Goal: Task Accomplishment & Management: Use online tool/utility

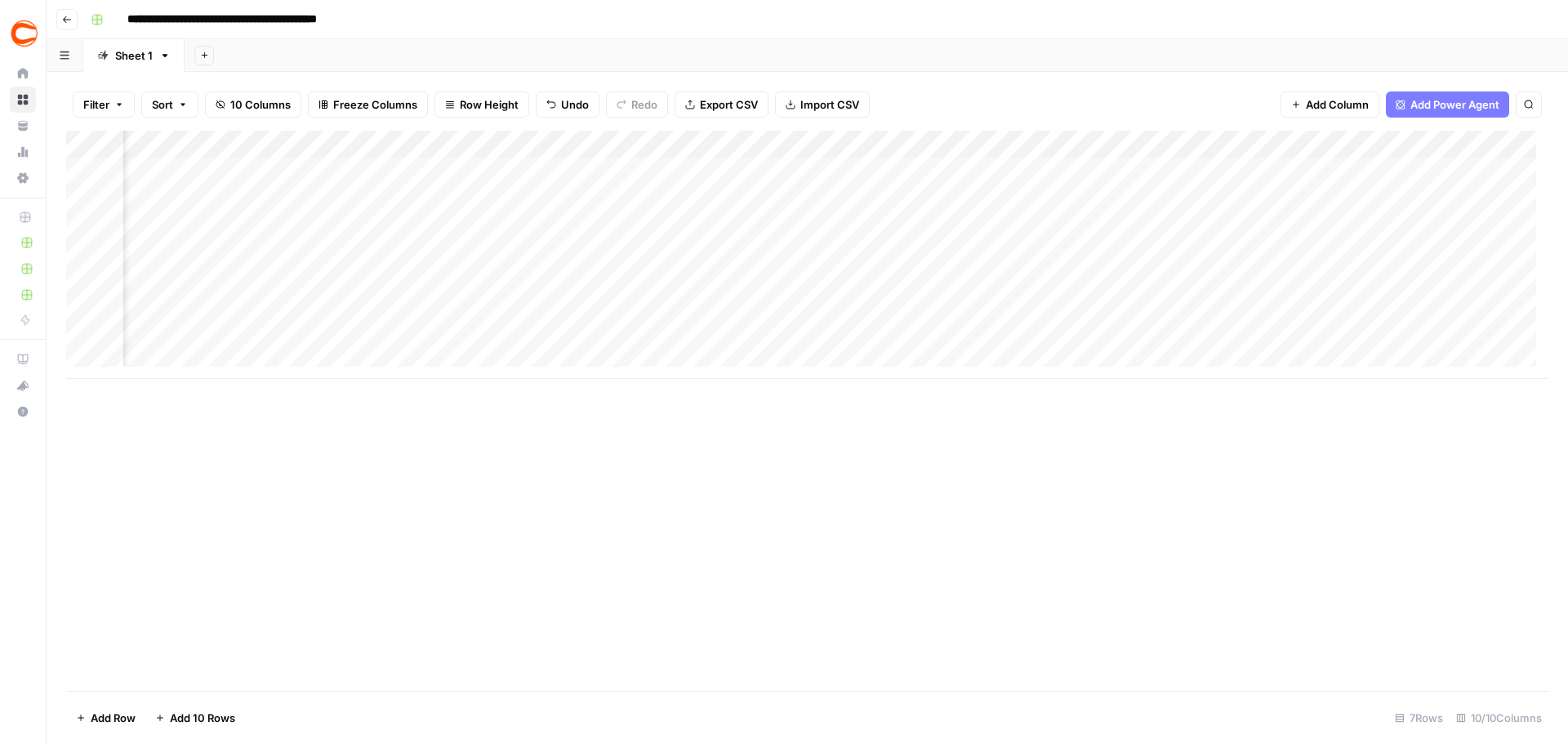
scroll to position [0, 687]
click at [71, 21] on icon "button" at bounding box center [67, 20] width 9 height 9
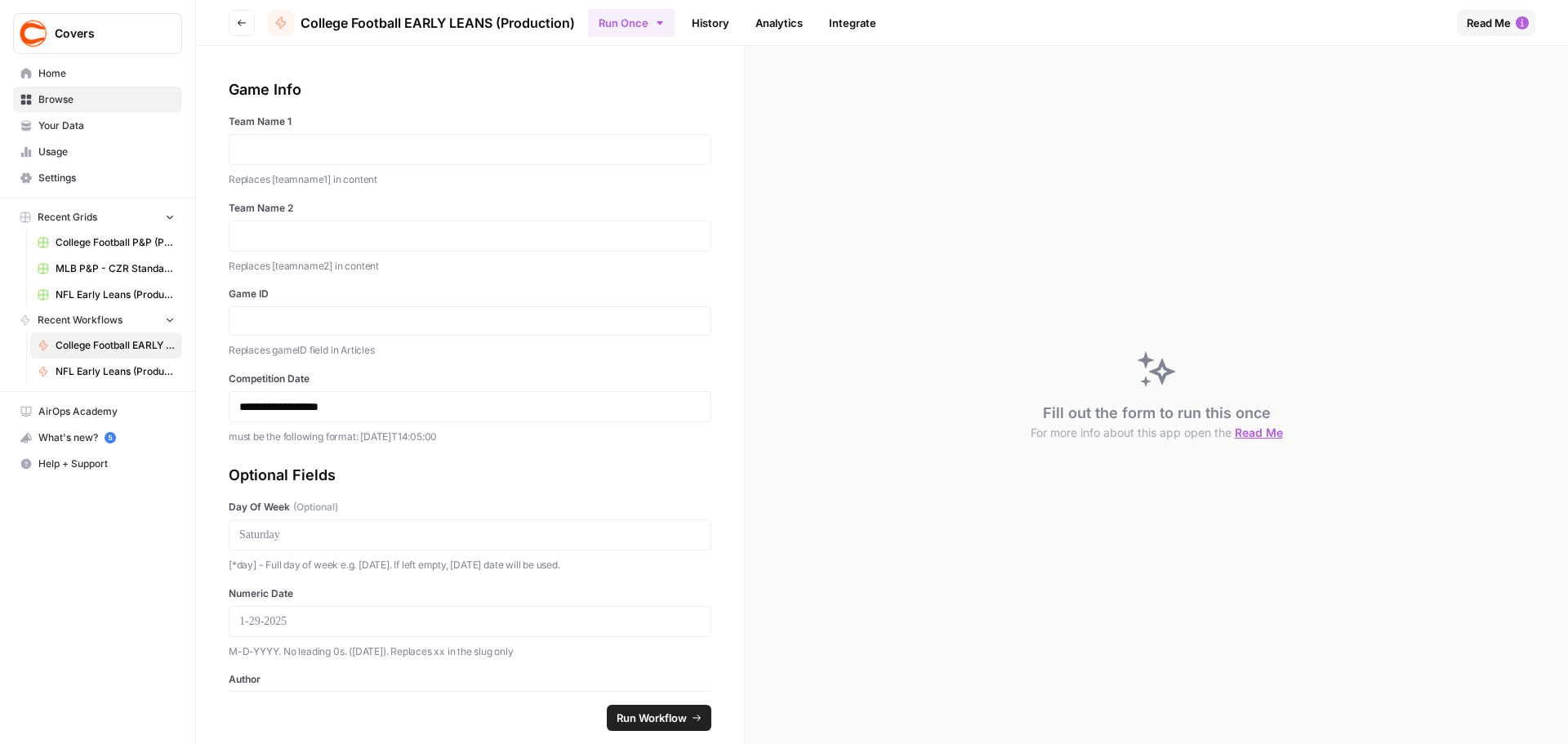
click at [110, 243] on span "College Football P&P (Production) Grid" at bounding box center [115, 243] width 119 height 15
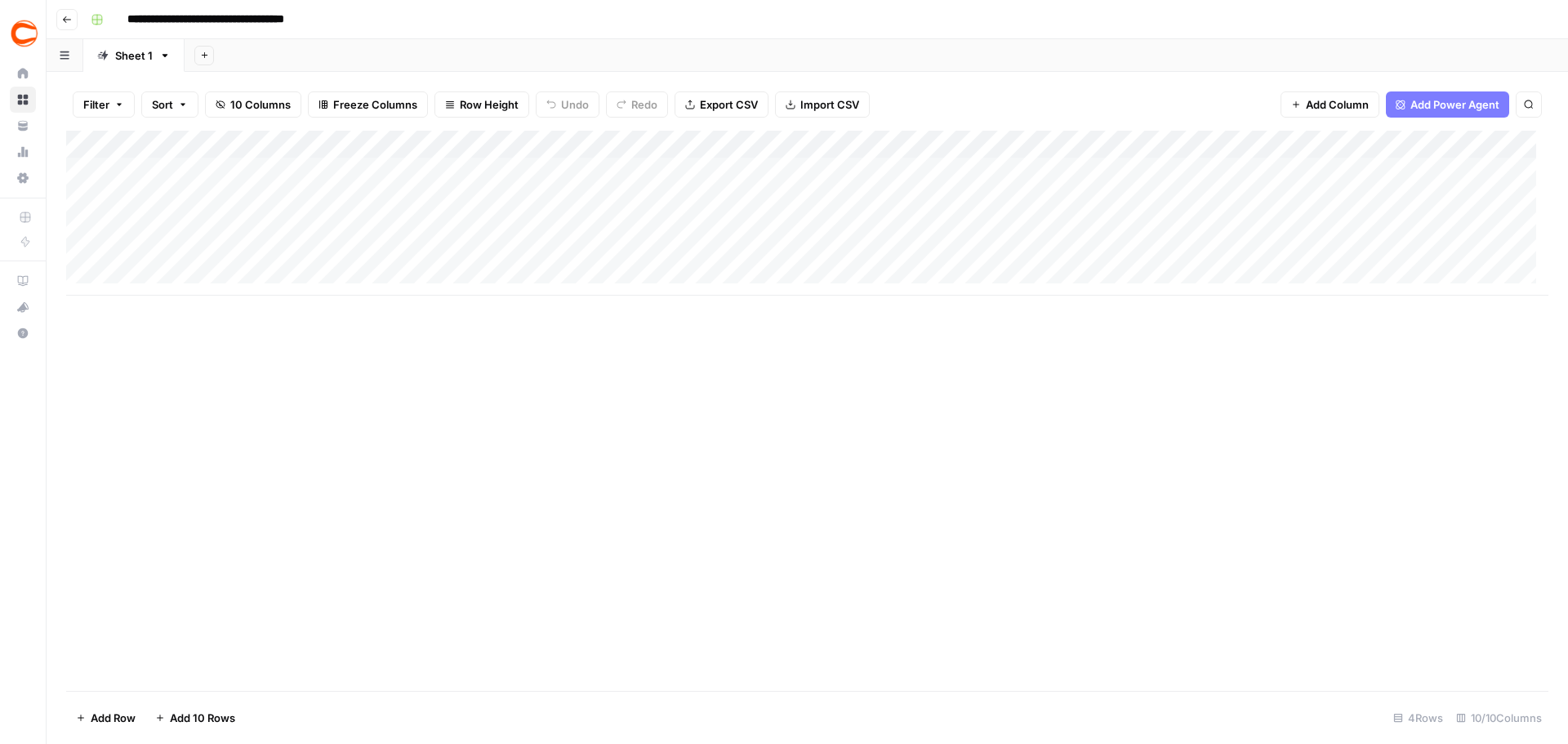
drag, startPoint x: 165, startPoint y: 173, endPoint x: 1016, endPoint y: 258, distance: 855.2
click at [1016, 258] on div "Add Column" at bounding box center [807, 213] width 1482 height 165
click at [1081, 452] on div "Add Column" at bounding box center [807, 411] width 1482 height 560
click at [1198, 262] on div "Add Column" at bounding box center [807, 213] width 1482 height 165
drag, startPoint x: 1198, startPoint y: 257, endPoint x: 1182, endPoint y: 167, distance: 91.4
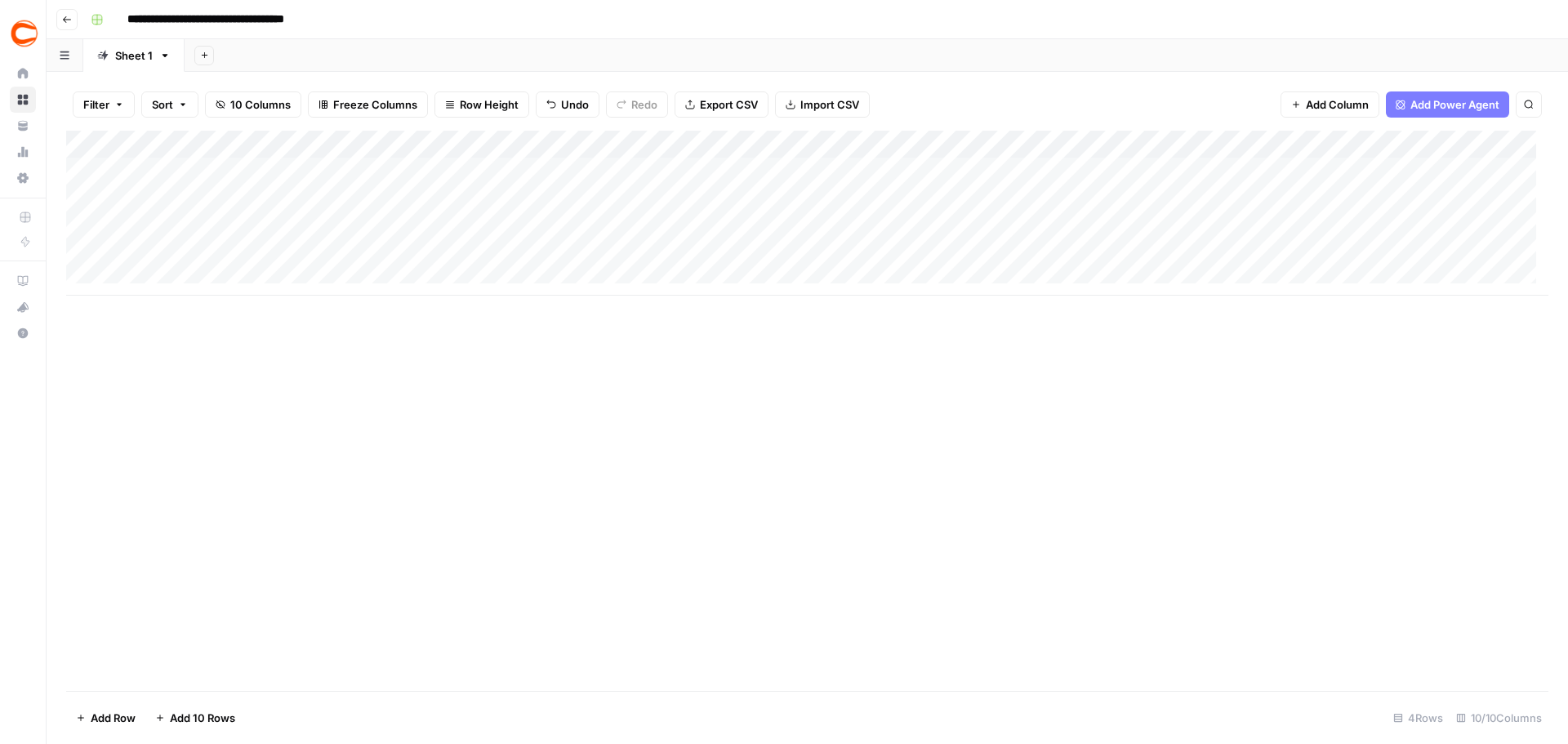
click at [1182, 167] on div "Add Column" at bounding box center [807, 213] width 1482 height 165
click at [1183, 164] on div "Add Column" at bounding box center [807, 213] width 1482 height 165
click at [186, 276] on div "Add Column" at bounding box center [807, 213] width 1482 height 165
click at [186, 276] on textarea at bounding box center [253, 283] width 261 height 23
click at [186, 307] on div "Add Column" at bounding box center [807, 227] width 1482 height 192
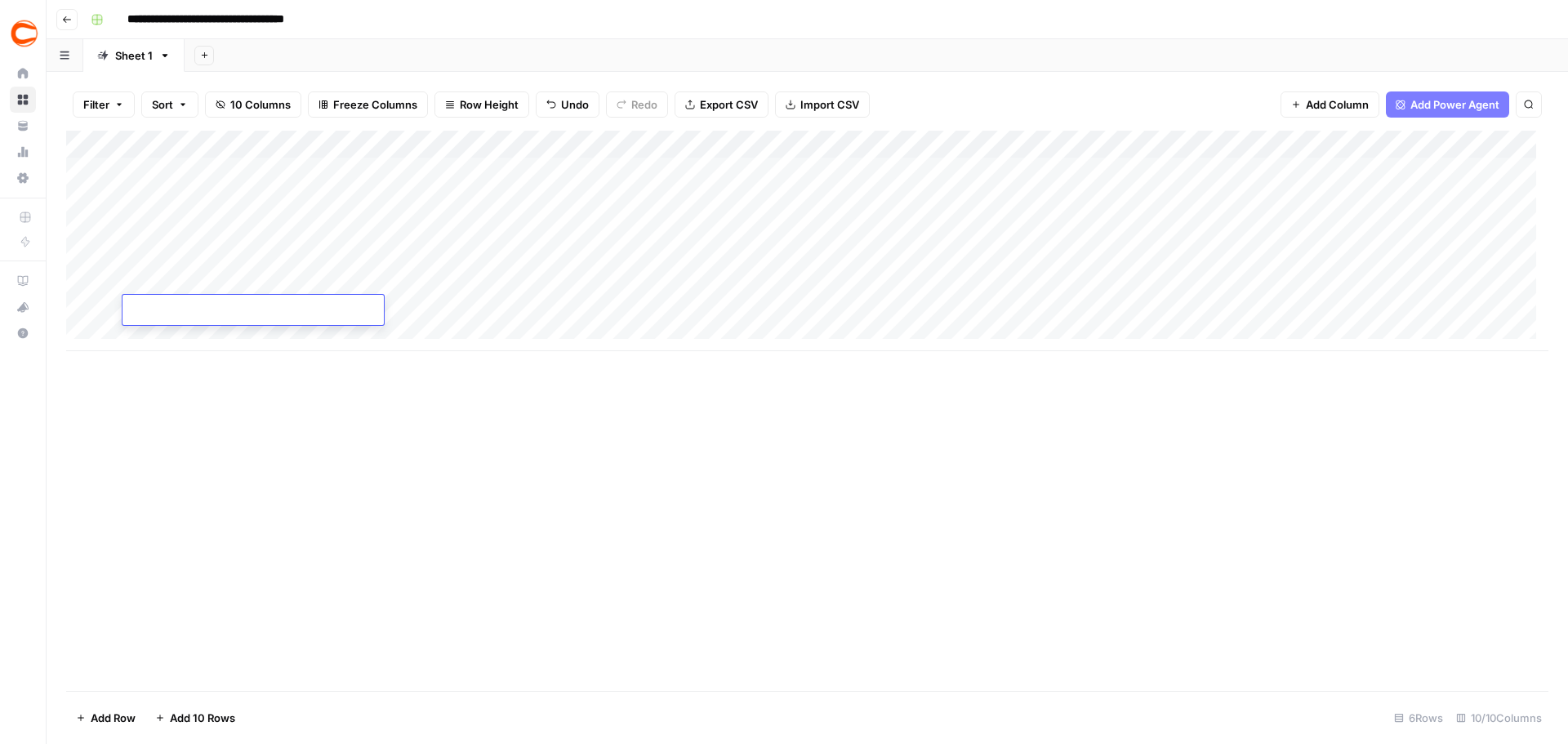
click at [174, 333] on div "Add Column" at bounding box center [807, 241] width 1482 height 221
click at [173, 359] on div "Add Column" at bounding box center [807, 255] width 1482 height 248
click at [174, 385] on div "Add Column" at bounding box center [807, 269] width 1482 height 276
click at [175, 413] on div "Add Column" at bounding box center [807, 283] width 1482 height 304
click at [181, 443] on div "Add Column" at bounding box center [807, 297] width 1482 height 332
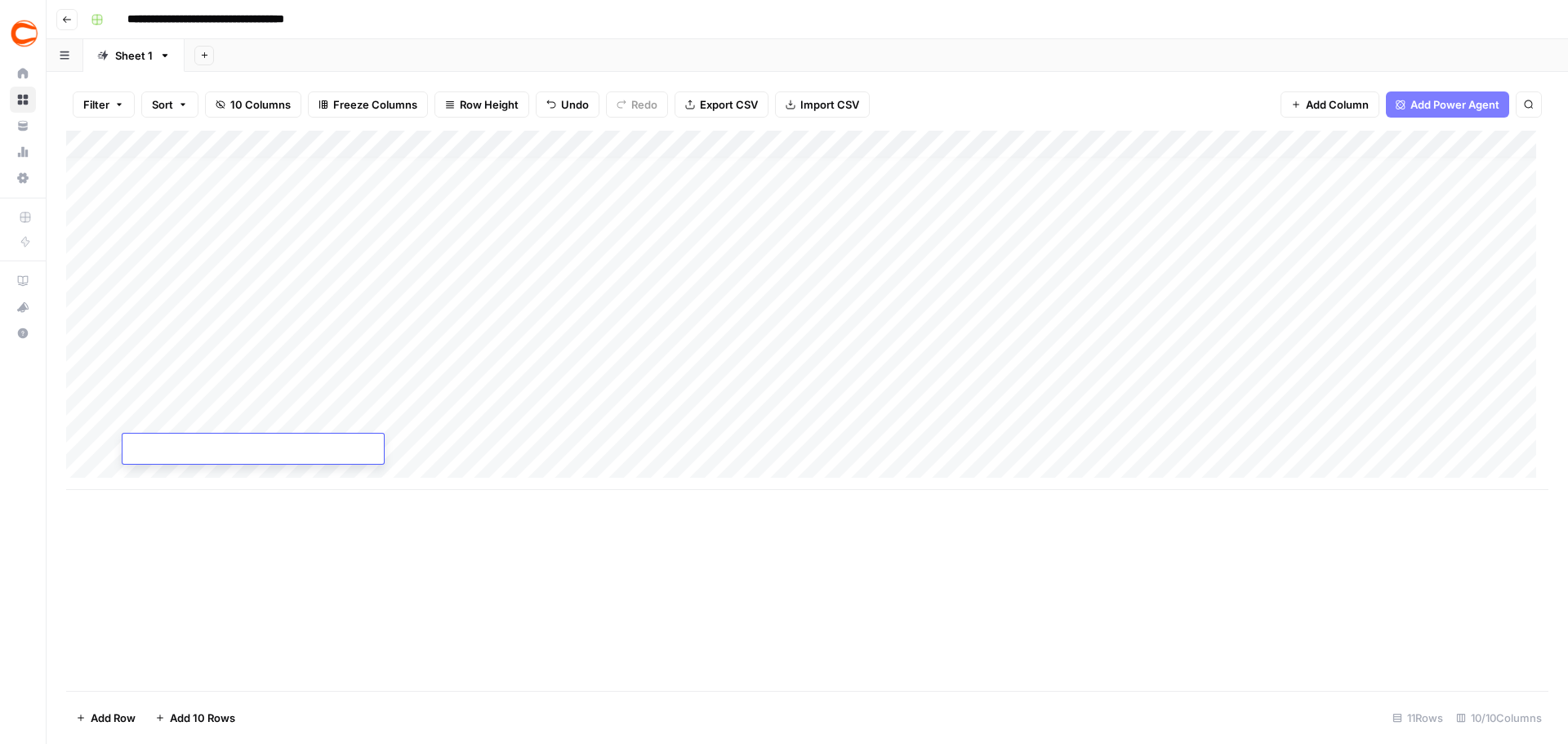
click at [171, 475] on div "Add Column" at bounding box center [807, 310] width 1482 height 359
click at [173, 486] on div "Add Column" at bounding box center [807, 324] width 1482 height 388
click at [177, 520] on div "Add Column" at bounding box center [807, 339] width 1482 height 415
click at [194, 556] on div "Add Column" at bounding box center [807, 353] width 1482 height 443
click at [184, 576] on div "Add Column" at bounding box center [807, 366] width 1482 height 471
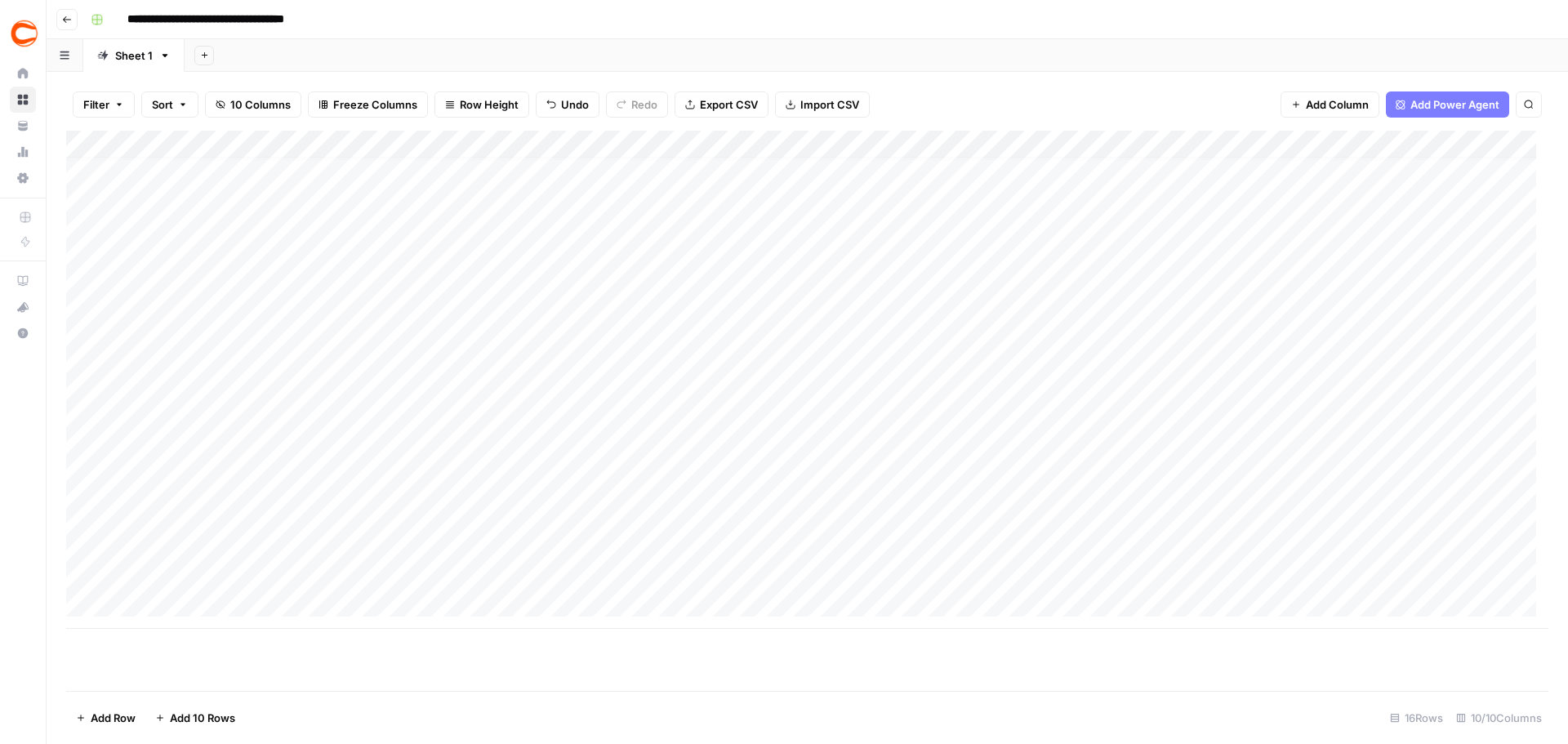
click at [187, 603] on div "Add Column" at bounding box center [807, 380] width 1482 height 498
click at [184, 631] on div "Add Column" at bounding box center [807, 394] width 1482 height 526
click at [163, 174] on div "Add Column" at bounding box center [807, 407] width 1482 height 554
click at [1189, 175] on div "Add Column" at bounding box center [807, 407] width 1482 height 554
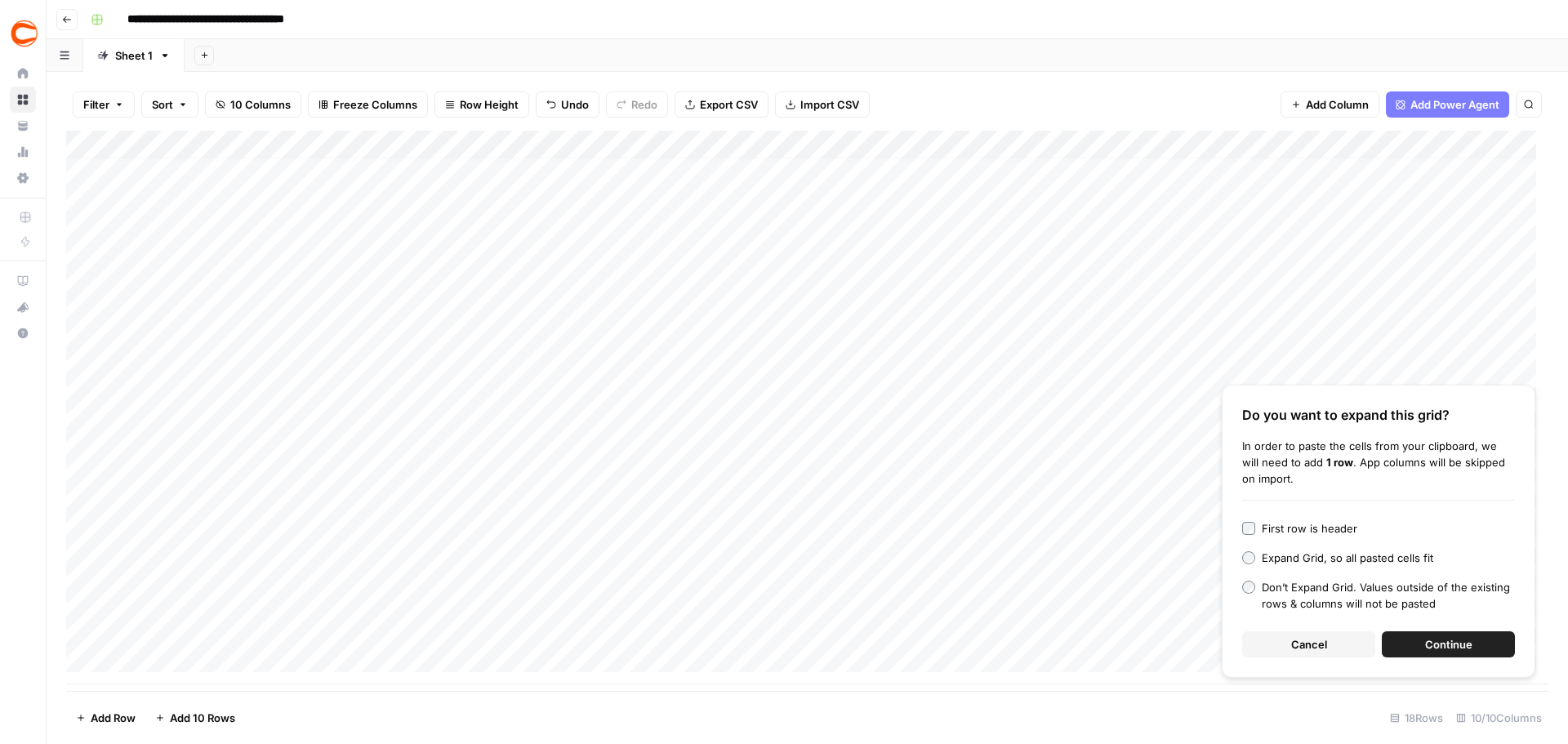
drag, startPoint x: 1305, startPoint y: 640, endPoint x: 1285, endPoint y: 620, distance: 28.3
click at [1306, 640] on span "Cancel" at bounding box center [1310, 644] width 36 height 16
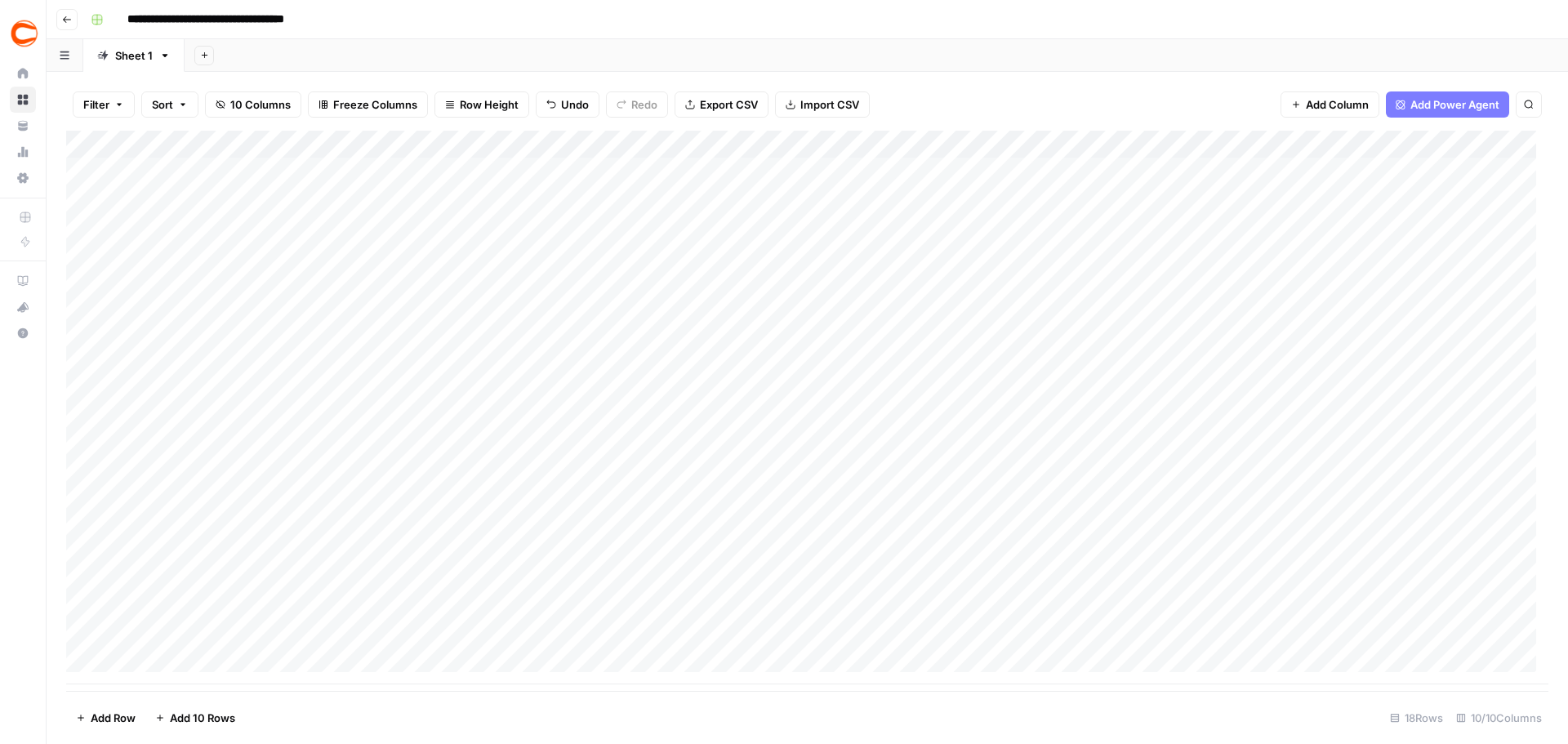
scroll to position [0, 0]
click at [1022, 163] on div "Add Column" at bounding box center [807, 407] width 1482 height 554
type input "cale"
click at [1052, 232] on button "[PERSON_NAME]|2302875c-3bc9-4d27-8c39-94d834df49d2" at bounding box center [1197, 234] width 332 height 20
click at [1043, 198] on div "Add Column" at bounding box center [807, 407] width 1482 height 554
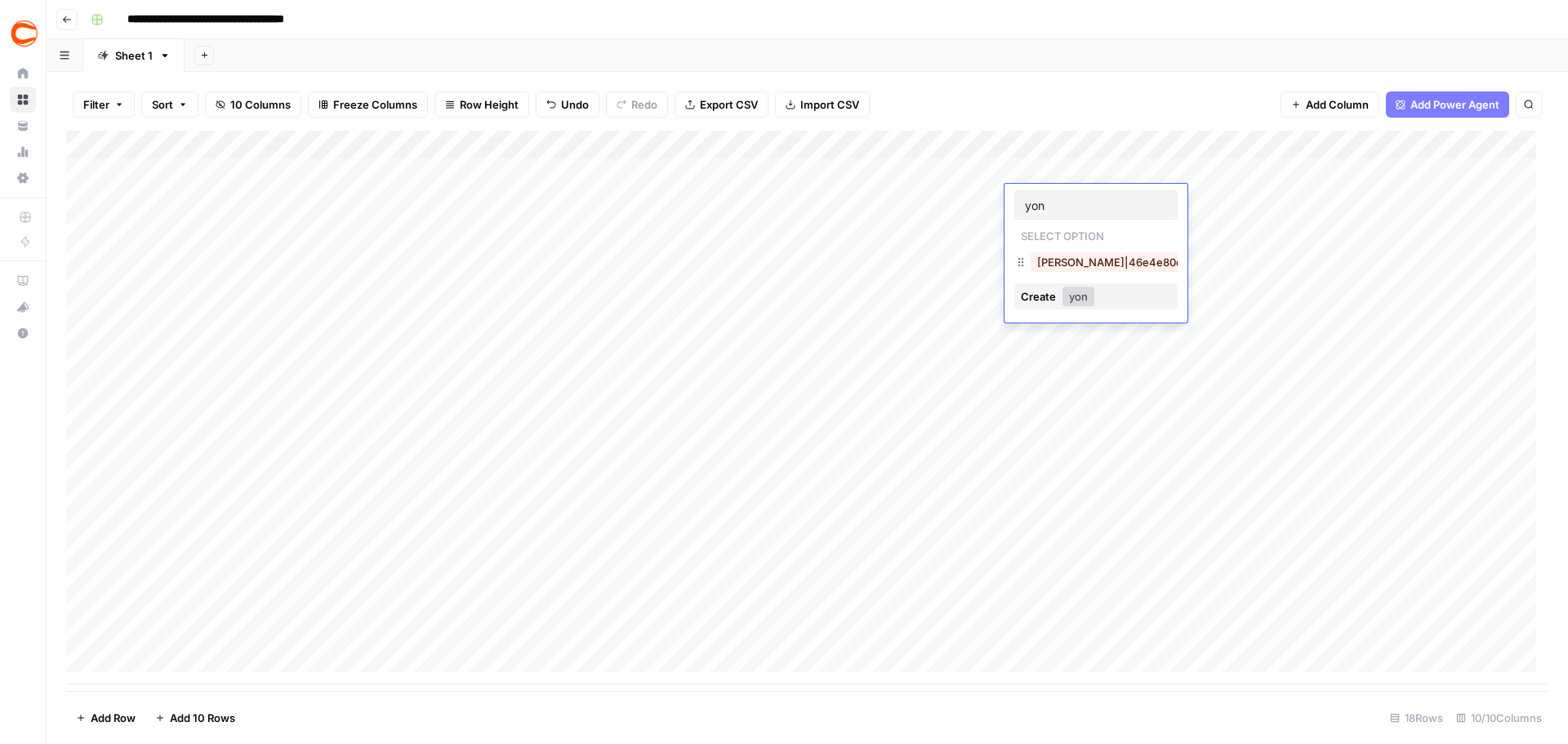
type input "yon"
click at [1072, 257] on button "[PERSON_NAME]|46e4e80e-b39d-49f8-a4b0-c9ead6bdd3f4" at bounding box center [1196, 262] width 330 height 20
click at [1050, 229] on div "Add Column" at bounding box center [807, 407] width 1482 height 554
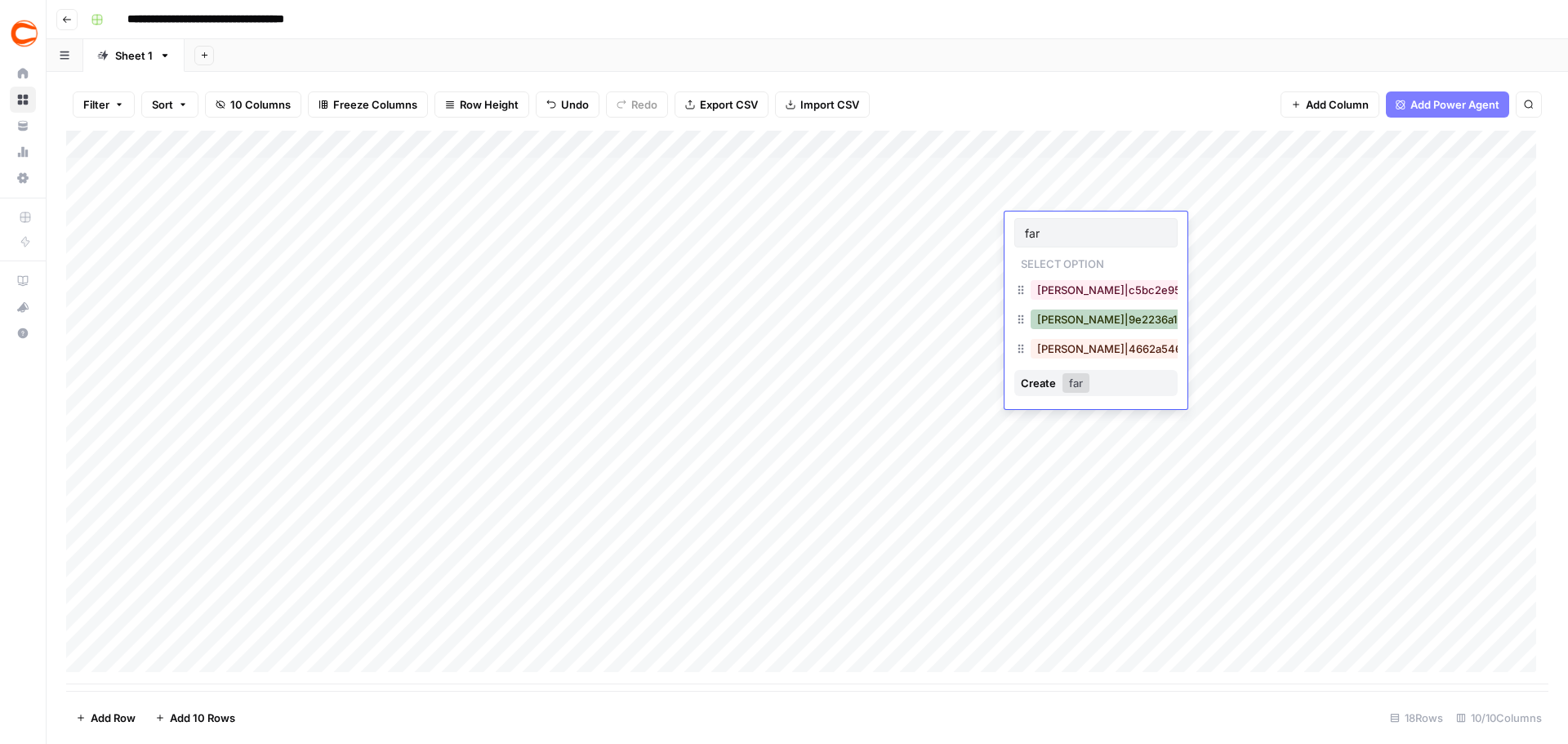
type input "far"
click at [1056, 314] on button "[PERSON_NAME]|9e2236a1-36c0-4a81-af09-6dde81193be3" at bounding box center [1190, 319] width 319 height 20
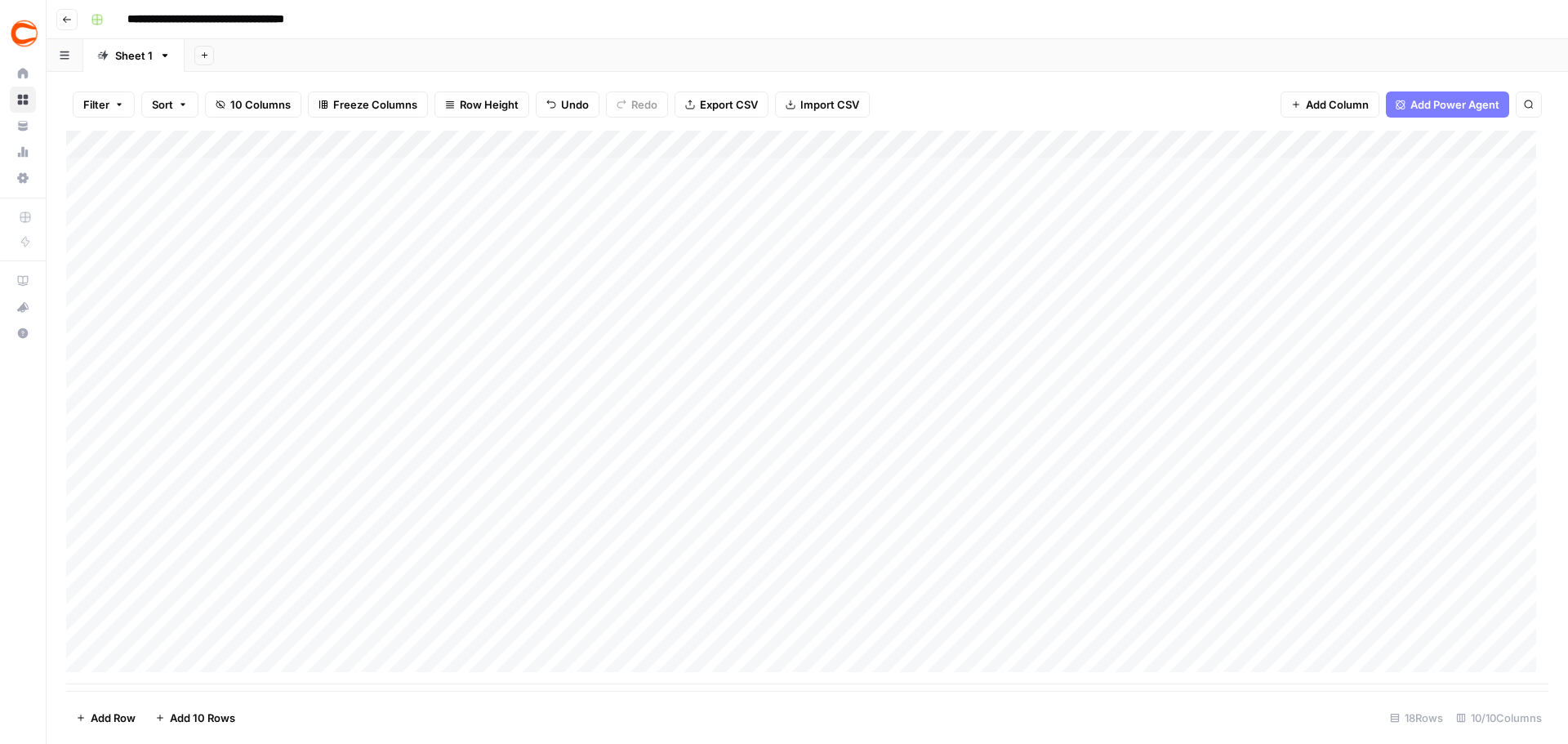
click at [1047, 253] on div "Add Column" at bounding box center [807, 407] width 1482 height 554
type input "scim"
click at [1090, 322] on button "[PERSON_NAME]|687eed54-692e-4d39-a838-45e92204d857" at bounding box center [1197, 318] width 333 height 20
click at [1047, 274] on div "Add Column" at bounding box center [807, 407] width 1482 height 554
type input "[PERSON_NAME]"
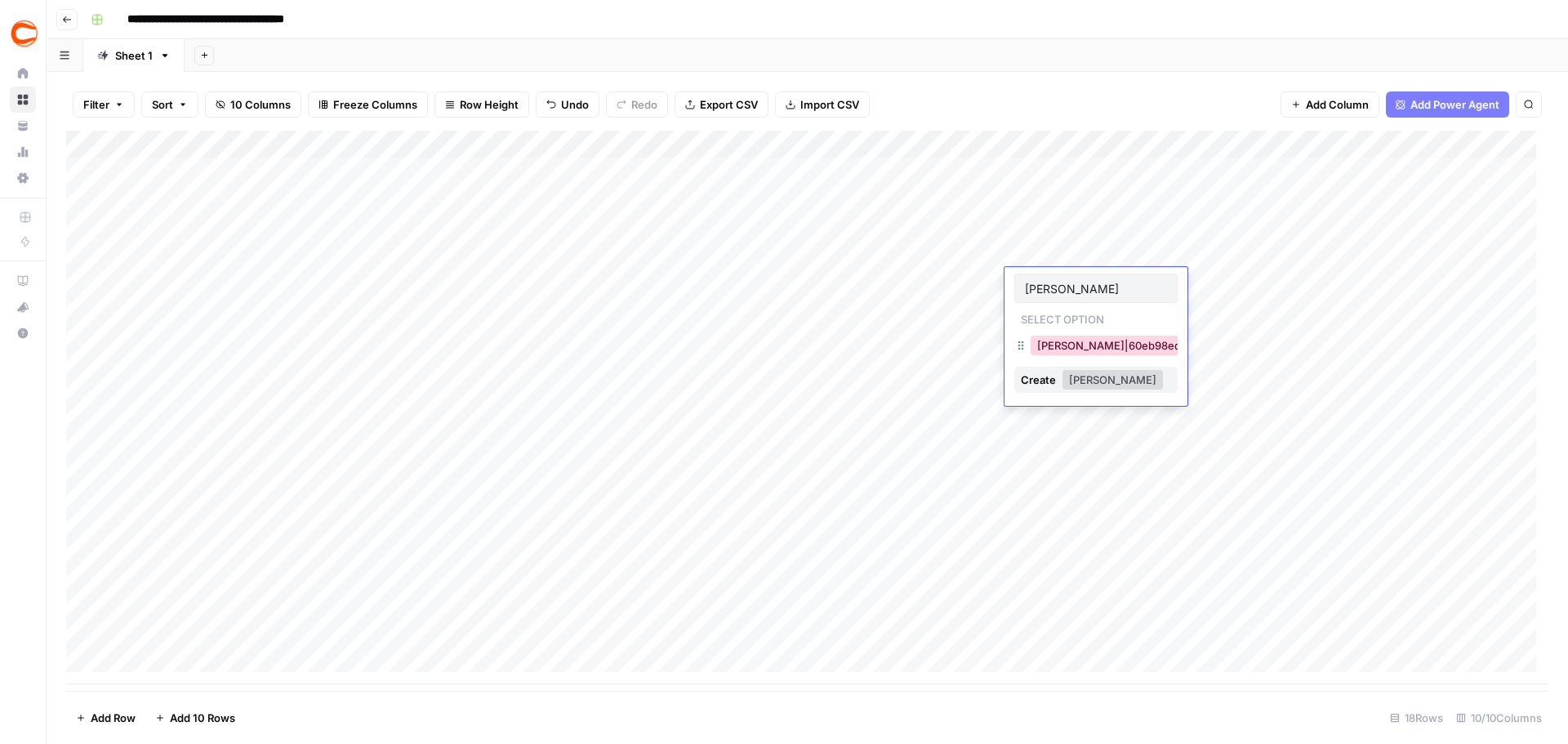
click at [1083, 349] on button "[PERSON_NAME]|60eb98ed-d9e2-4db7-b6aa-76a7c39a6e11" at bounding box center [1192, 345] width 322 height 20
click at [1056, 321] on div "Add Column" at bounding box center [807, 407] width 1482 height 554
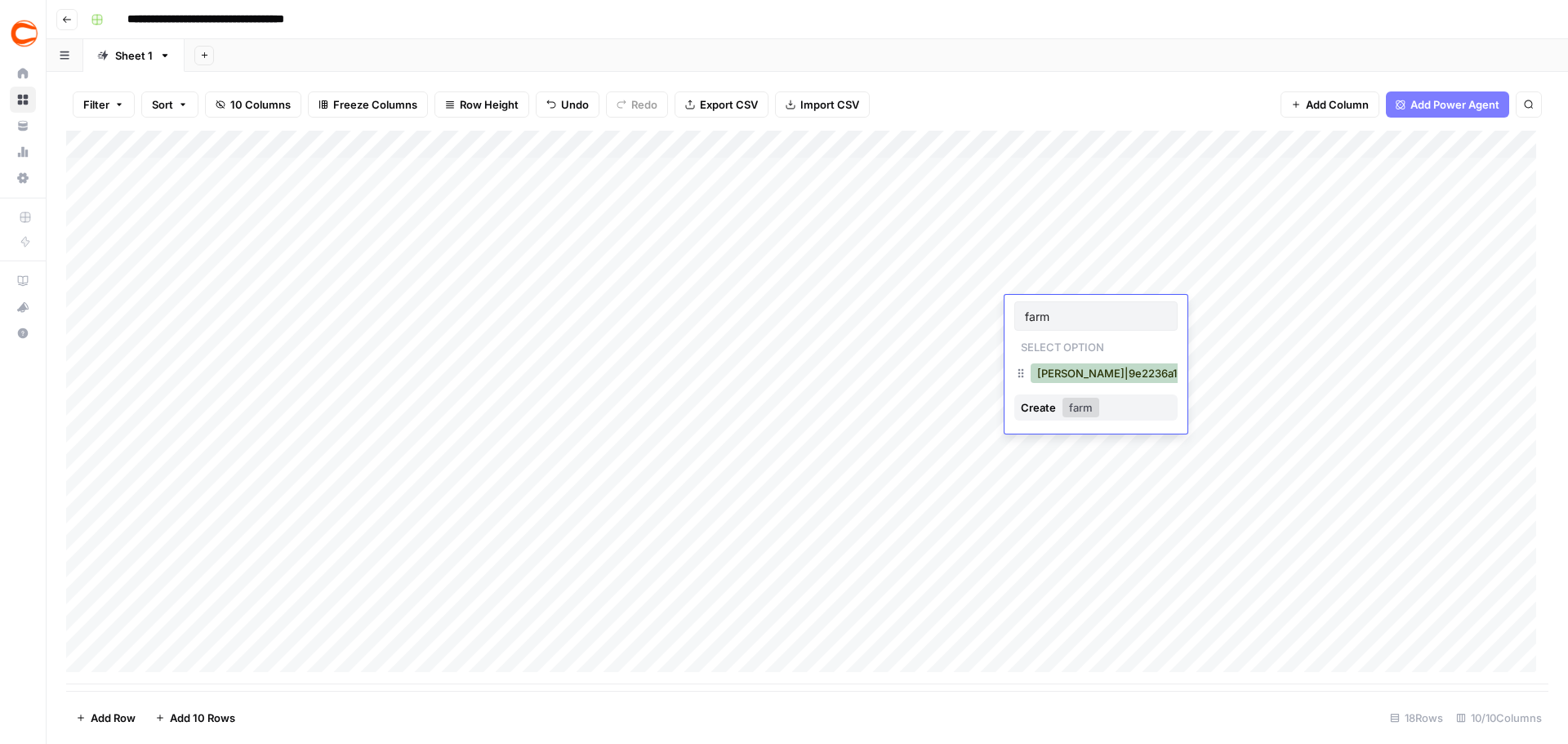
type input "farm"
click at [1063, 369] on button "[PERSON_NAME]|9e2236a1-36c0-4a81-af09-6dde81193be3" at bounding box center [1190, 373] width 319 height 20
click at [1031, 339] on div "Add Column" at bounding box center [807, 407] width 1482 height 554
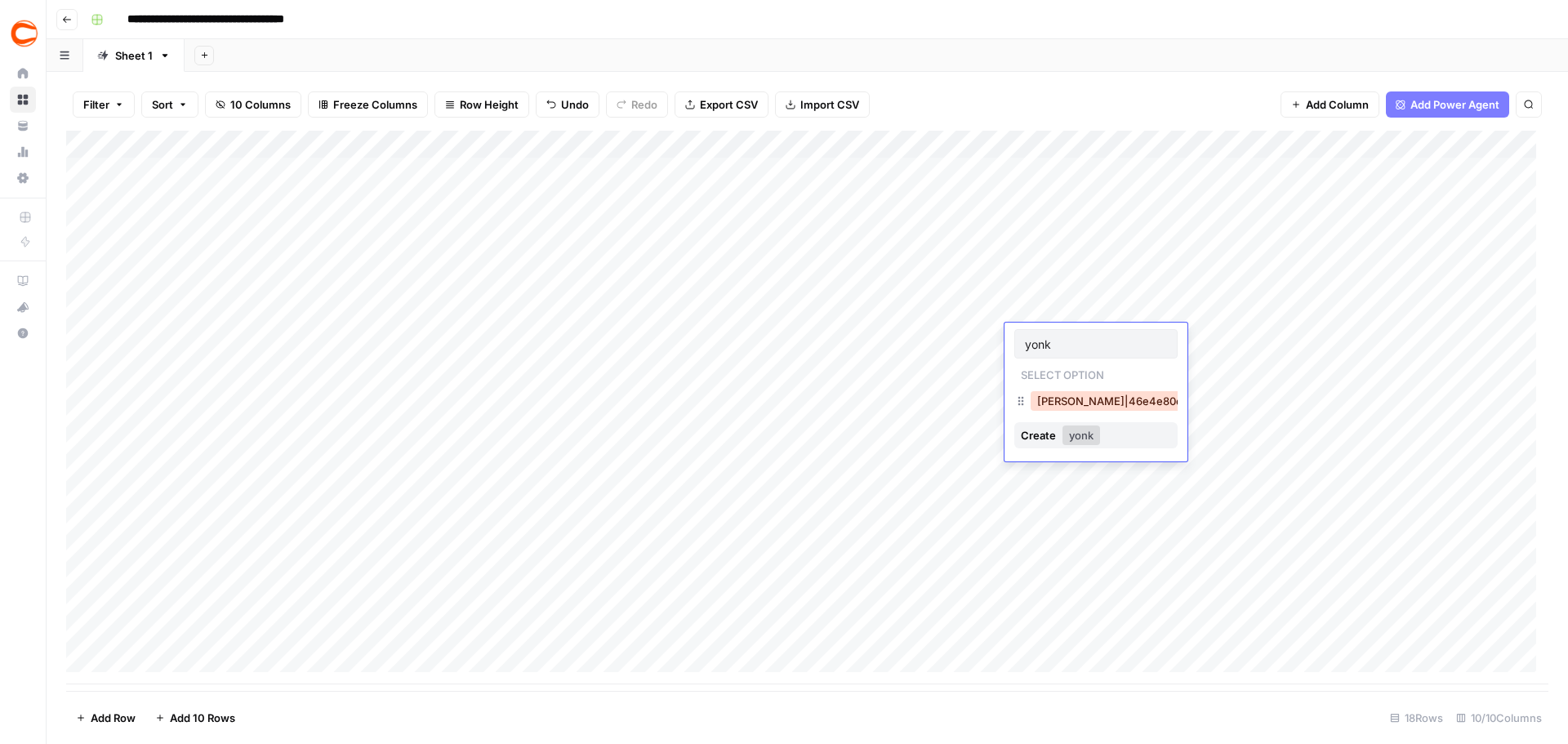
type input "yonk"
click at [1057, 398] on button "[PERSON_NAME]|46e4e80e-b39d-49f8-a4b0-c9ead6bdd3f4" at bounding box center [1196, 401] width 330 height 20
click at [1046, 378] on div "Add Column" at bounding box center [807, 407] width 1482 height 554
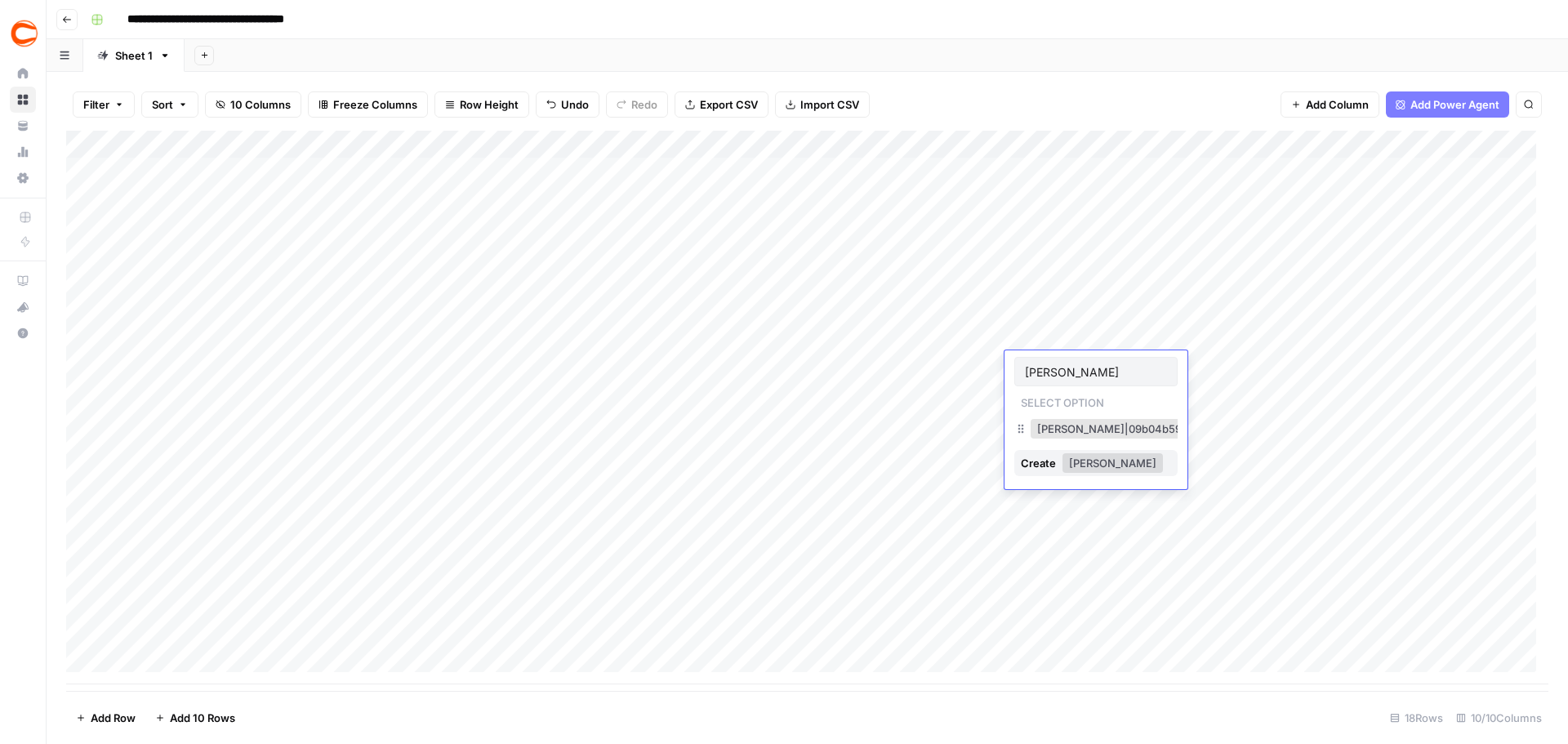
type input "[PERSON_NAME]"
click at [1061, 429] on button "[PERSON_NAME]|09b04b59-5bac-4944-8d67-e85276989805" at bounding box center [1197, 428] width 334 height 20
click at [1053, 403] on div "Add Column" at bounding box center [807, 407] width 1482 height 554
type input "andr"
click at [1070, 452] on button "[PERSON_NAME]|2302875c-3bc9-4d27-8c39-94d834df49d2" at bounding box center [1197, 456] width 332 height 20
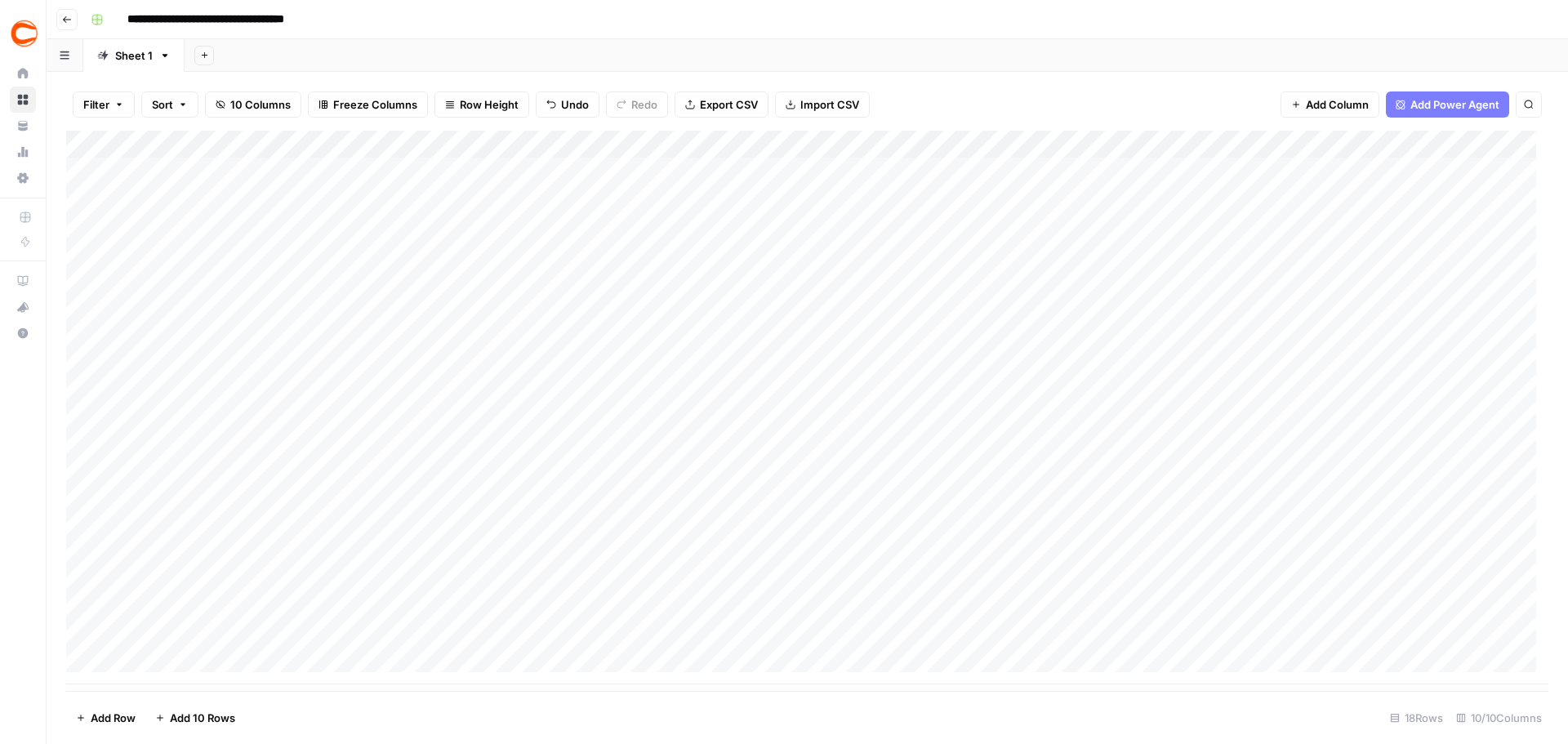
click at [1065, 421] on div "Add Column" at bounding box center [807, 407] width 1482 height 554
type input "ence"
click at [1073, 483] on button "[PERSON_NAME]|8a9d0a8b-94db-4176-b299-c8ac2ccc85f5" at bounding box center [1194, 484] width 327 height 20
click at [1068, 455] on div "Add Column" at bounding box center [807, 407] width 1482 height 554
type input "andr"
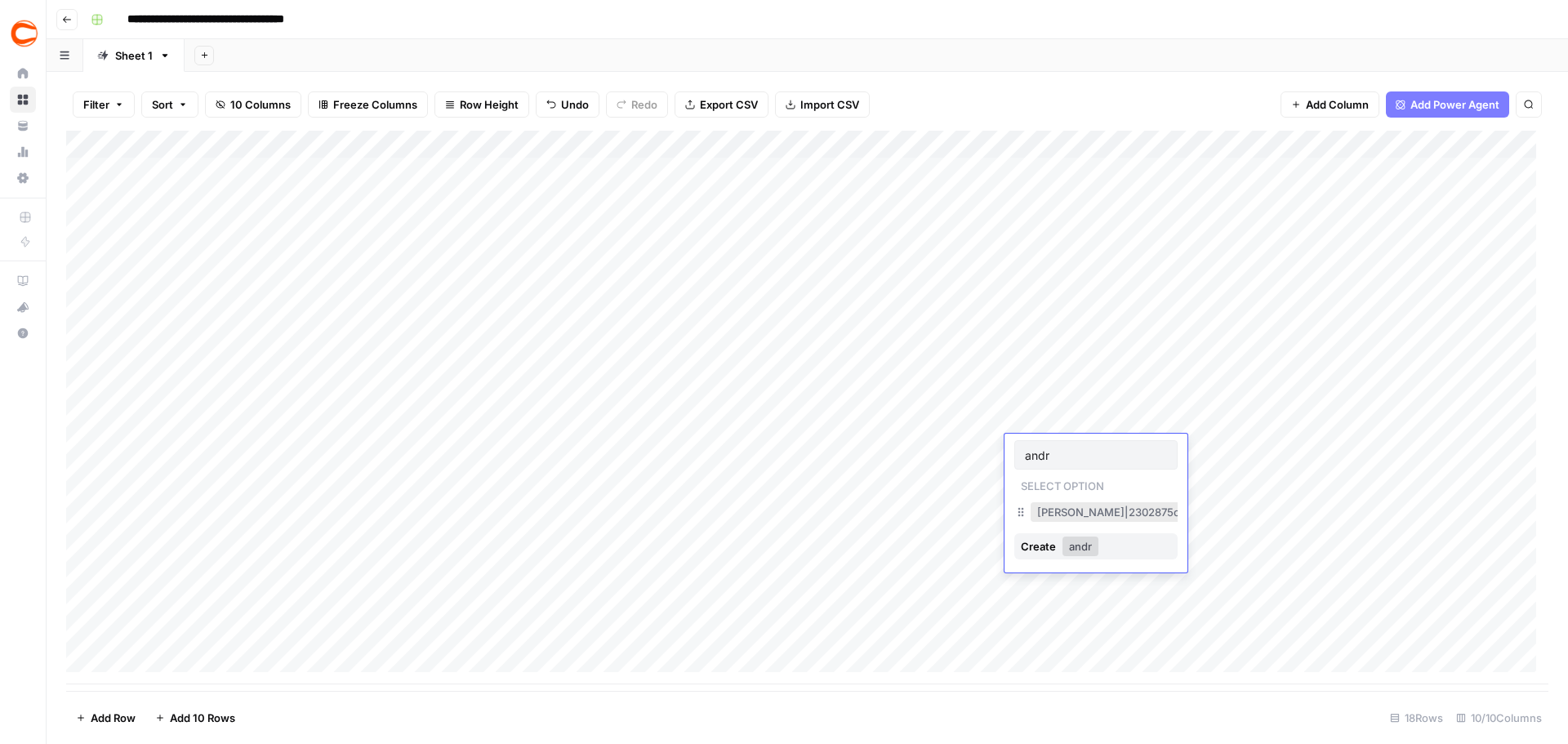
click at [1061, 512] on button "[PERSON_NAME]|2302875c-3bc9-4d27-8c39-94d834df49d2" at bounding box center [1197, 512] width 332 height 20
click at [1061, 486] on div "Add Column" at bounding box center [807, 407] width 1482 height 554
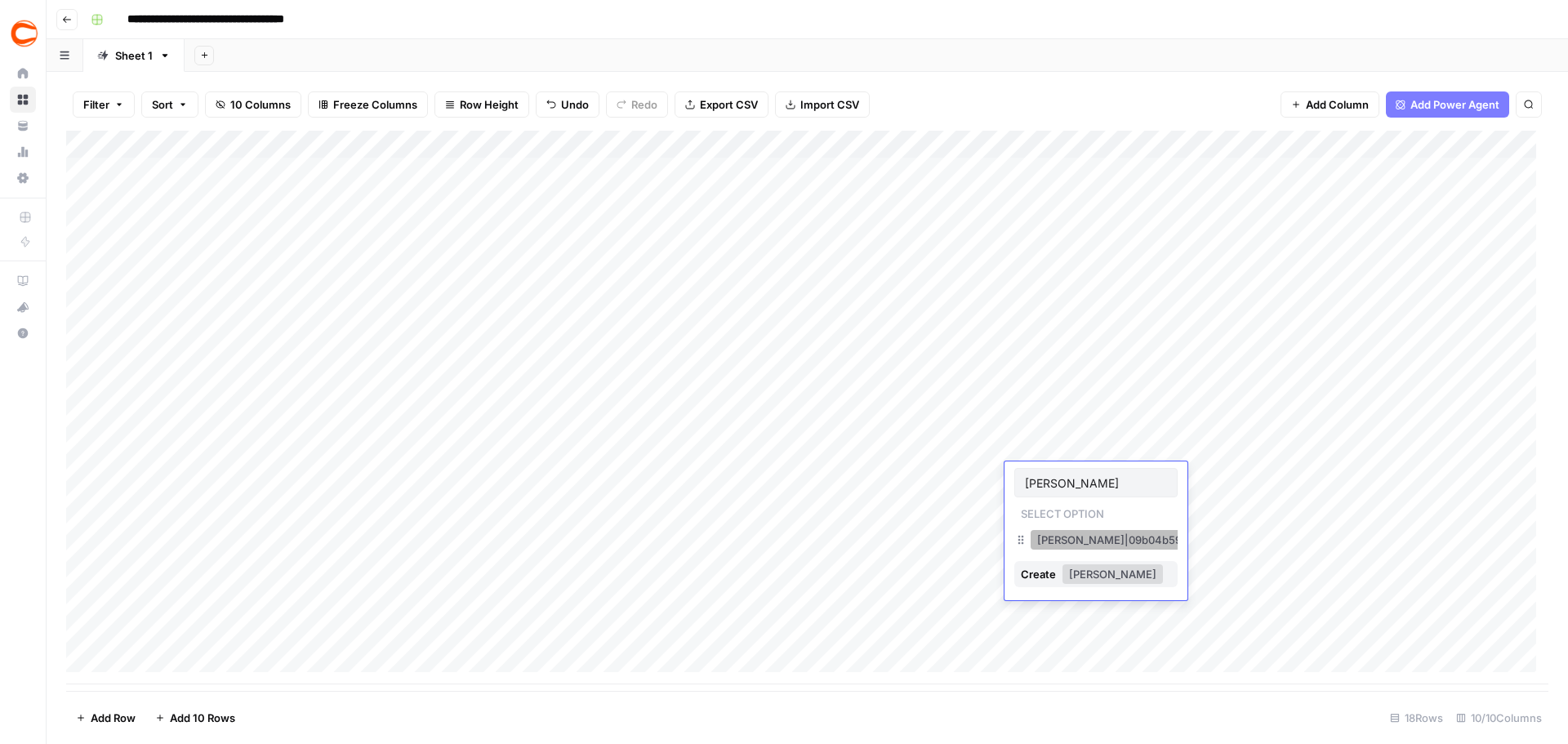
type input "[PERSON_NAME]"
click at [1104, 540] on button "[PERSON_NAME]|09b04b59-5bac-4944-8d67-e85276989805" at bounding box center [1197, 539] width 334 height 20
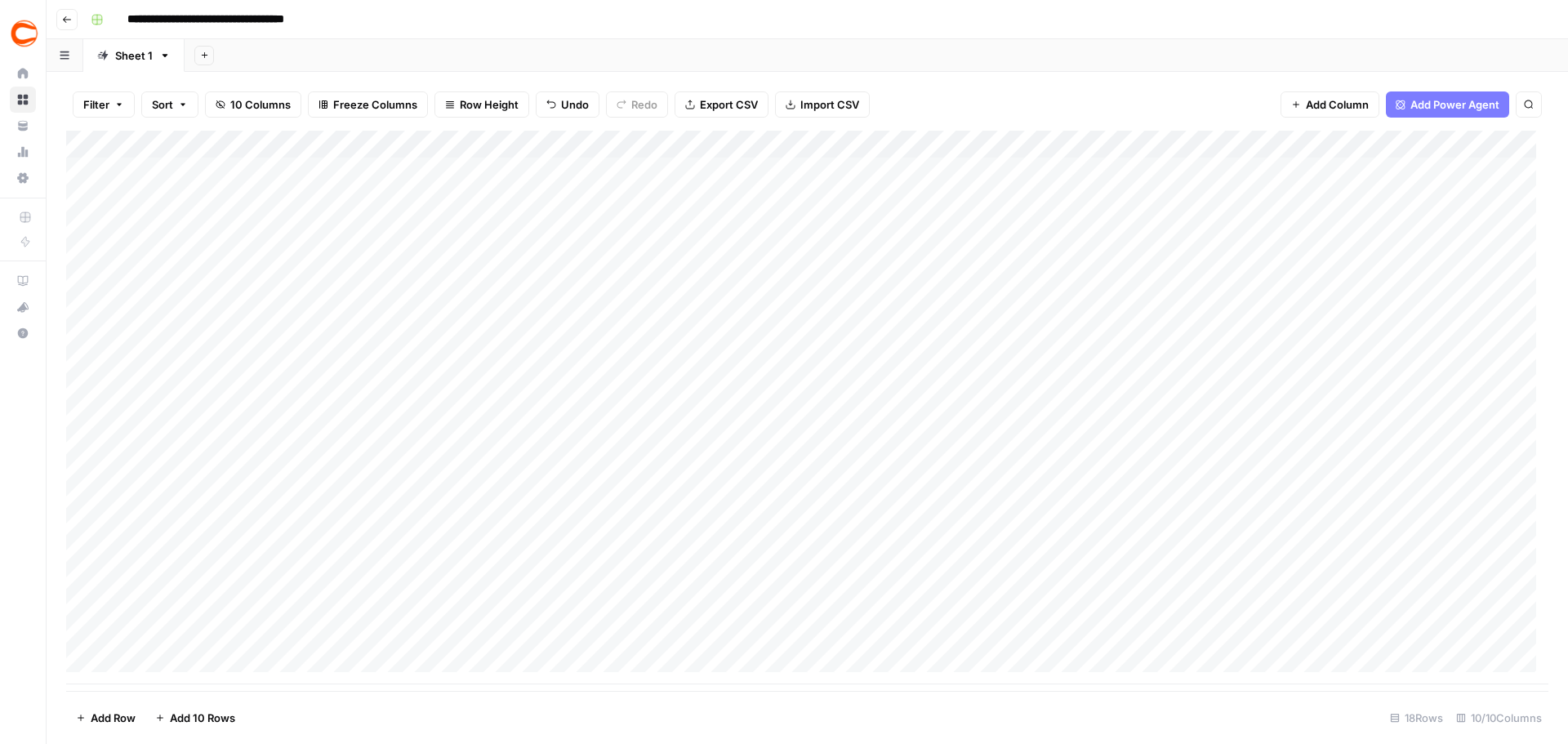
click at [1072, 505] on div "Add Column" at bounding box center [807, 407] width 1482 height 554
type input "farm"
click at [1059, 569] on button "[PERSON_NAME]|9e2236a1-36c0-4a81-af09-6dde81193be3" at bounding box center [1190, 568] width 319 height 20
click at [1057, 537] on div "Add Column" at bounding box center [807, 407] width 1482 height 554
type input "farm"
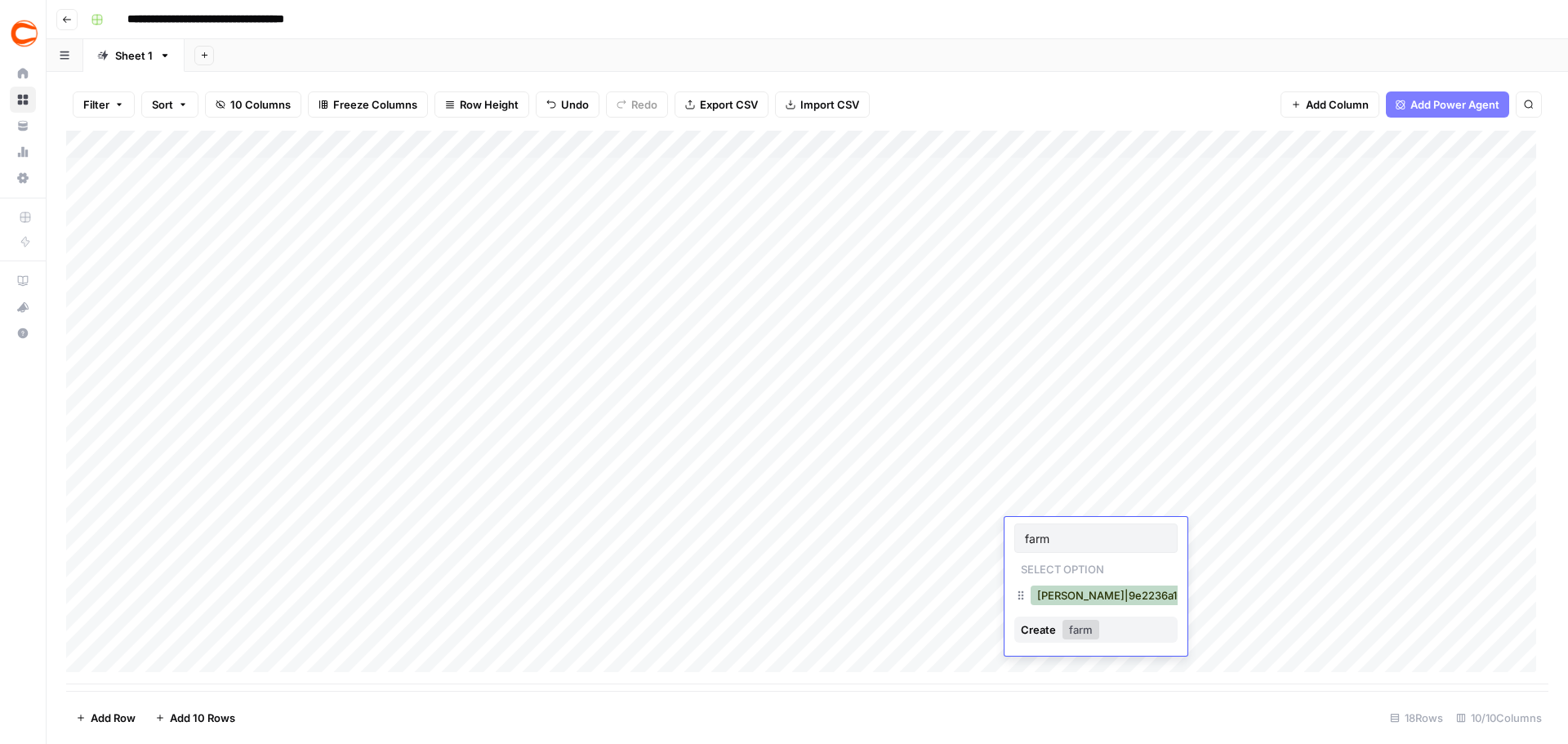
click at [1073, 603] on button "[PERSON_NAME]|9e2236a1-36c0-4a81-af09-6dde81193be3" at bounding box center [1190, 595] width 319 height 20
click at [1061, 564] on div "Add Column" at bounding box center [807, 407] width 1482 height 554
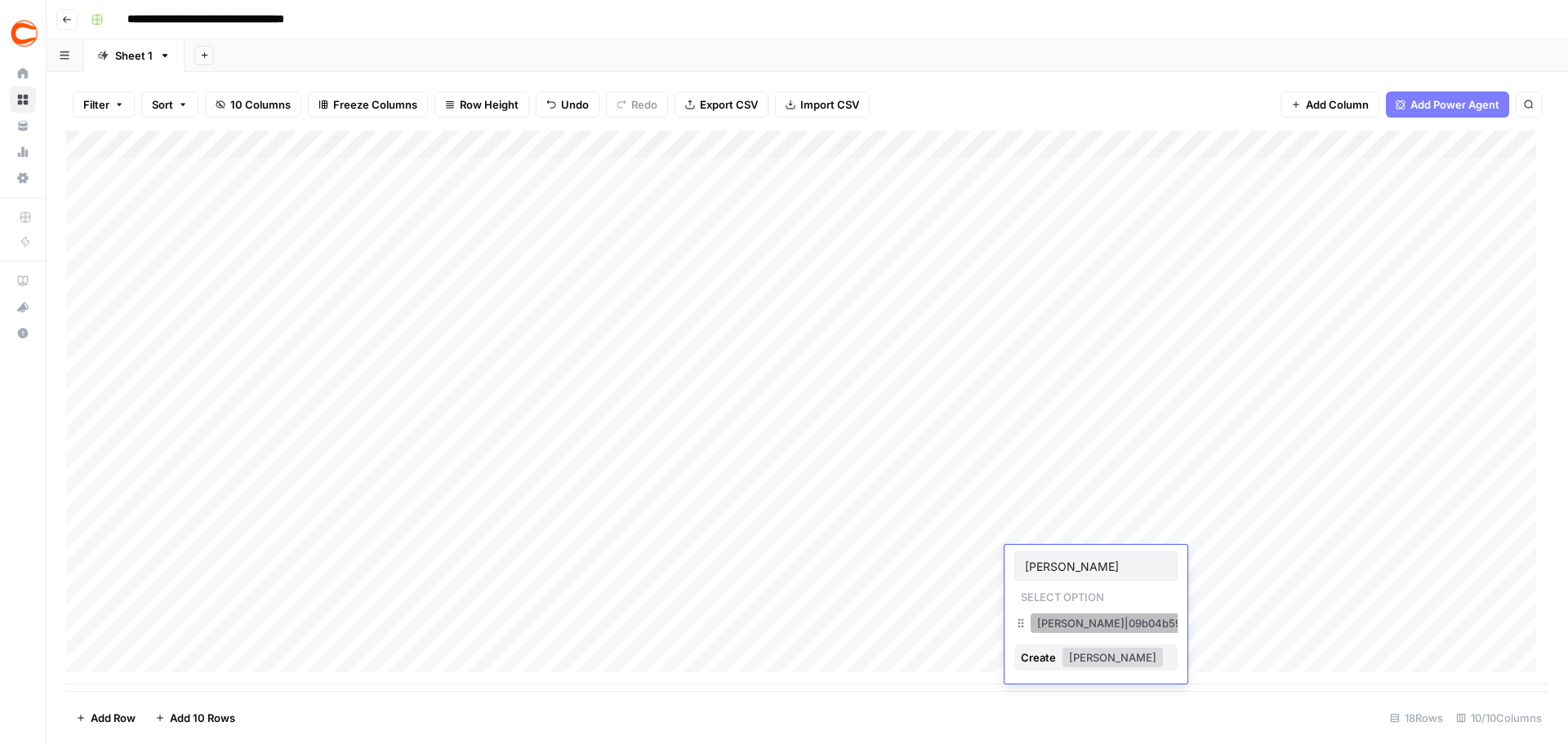
type input "[PERSON_NAME]"
click at [1065, 621] on button "[PERSON_NAME]|09b04b59-5bac-4944-8d67-e85276989805" at bounding box center [1197, 623] width 334 height 20
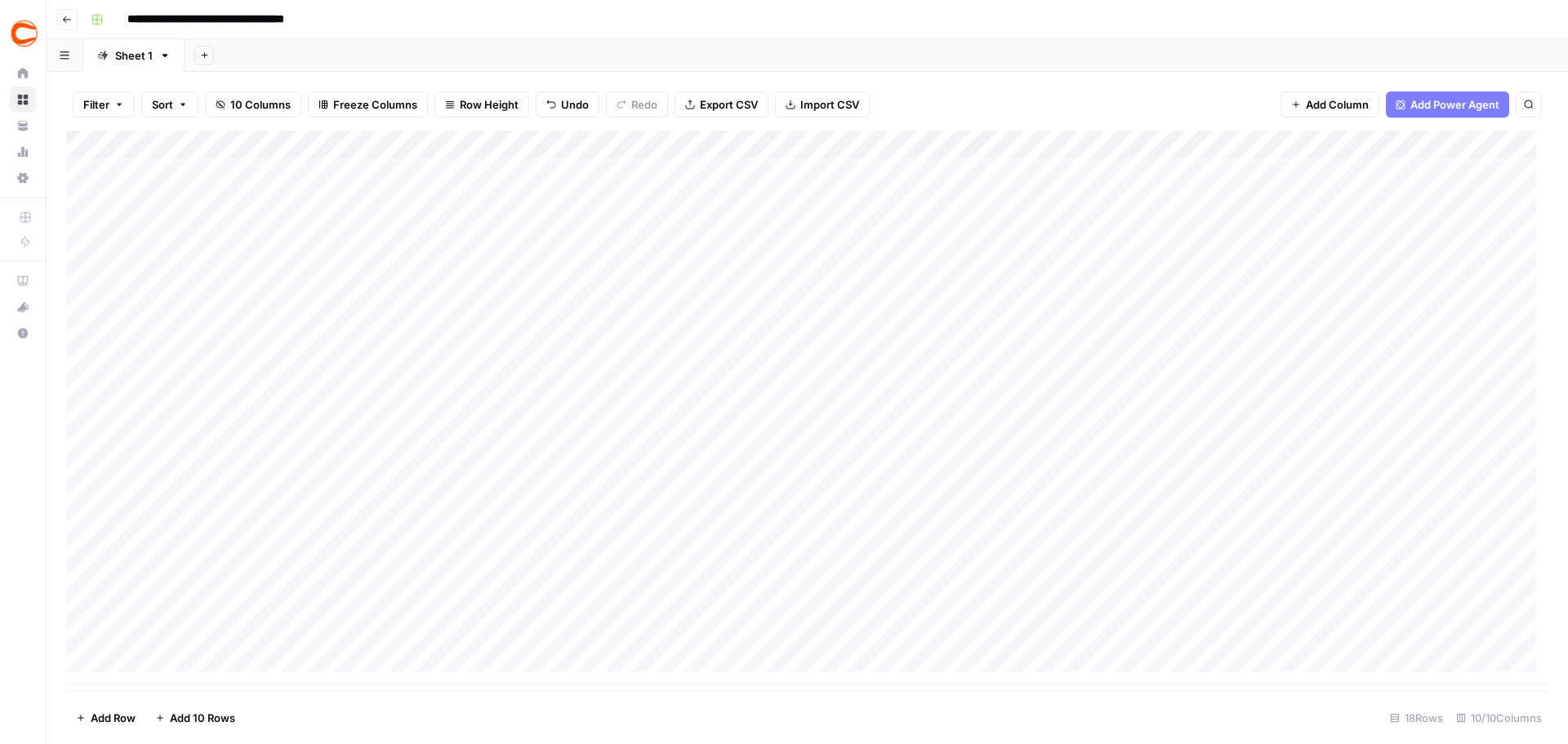
click at [1062, 600] on div "Add Column" at bounding box center [807, 407] width 1482 height 554
type input "hat"
click at [1064, 657] on button "[PERSON_NAME]|7755b2b6-1794-4b5d-a818-5dbf8e00acc6" at bounding box center [1192, 651] width 323 height 20
click at [1036, 615] on div "Add Column" at bounding box center [807, 407] width 1482 height 554
type input "yonk"
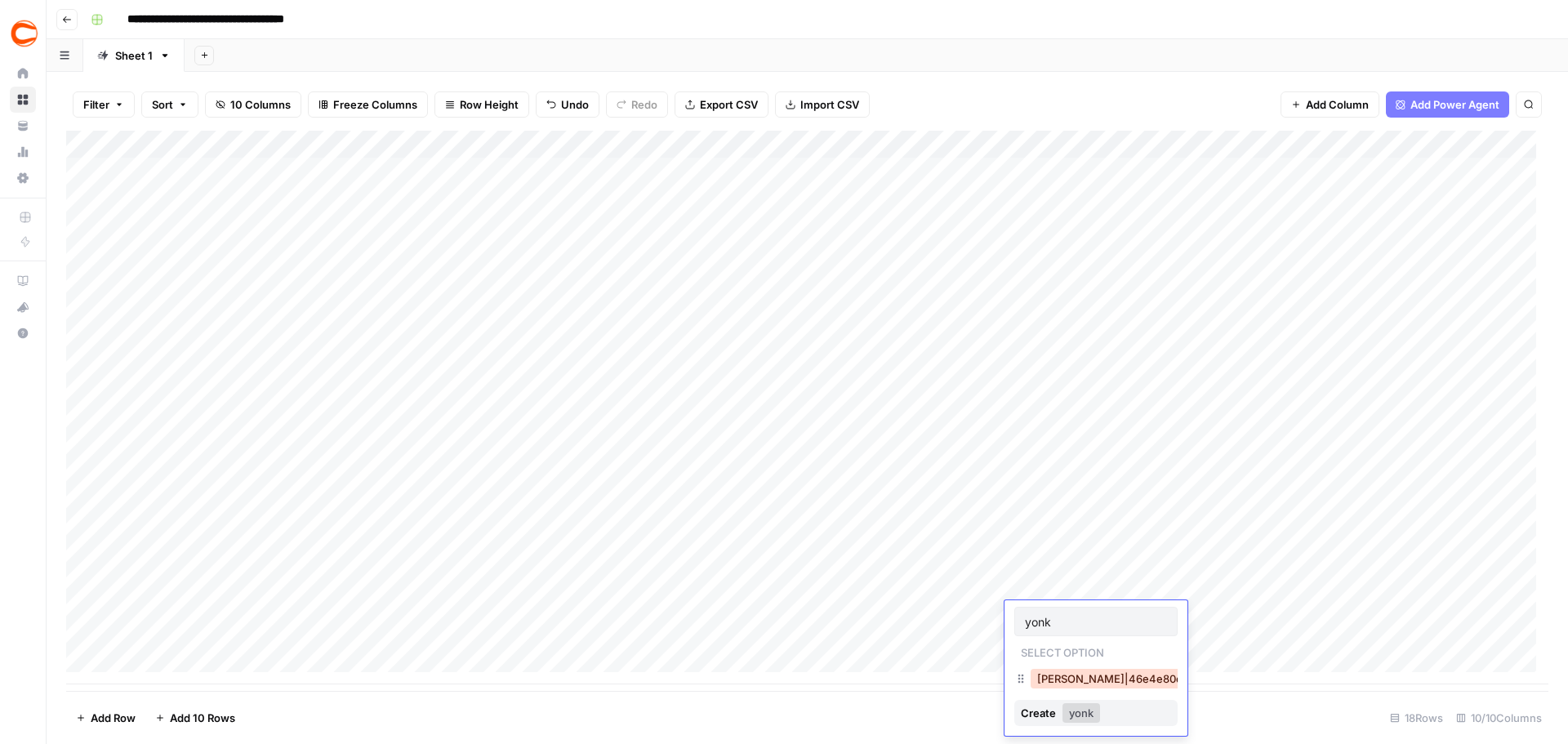
click at [1050, 672] on button "[PERSON_NAME]|46e4e80e-b39d-49f8-a4b0-c9ead6bdd3f4" at bounding box center [1196, 679] width 330 height 20
click at [1042, 640] on div "Add Column" at bounding box center [807, 407] width 1482 height 554
type input "yon"
click at [1048, 699] on button "[PERSON_NAME]|46e4e80e-b39d-49f8-a4b0-c9ead6bdd3f4" at bounding box center [1196, 706] width 330 height 20
click at [1434, 141] on div "Add Column" at bounding box center [807, 407] width 1482 height 554
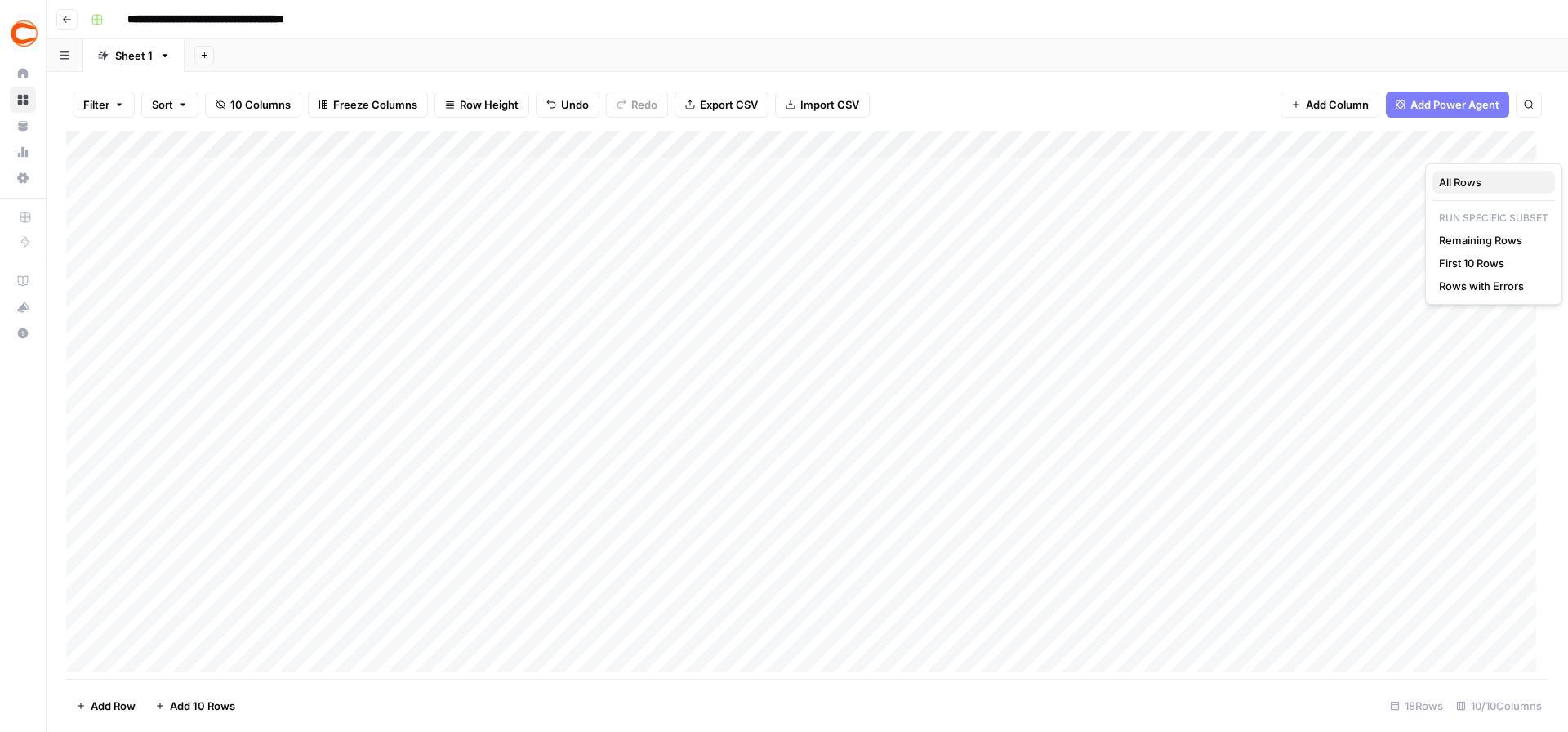
click at [1452, 174] on button "All Rows" at bounding box center [1494, 182] width 123 height 23
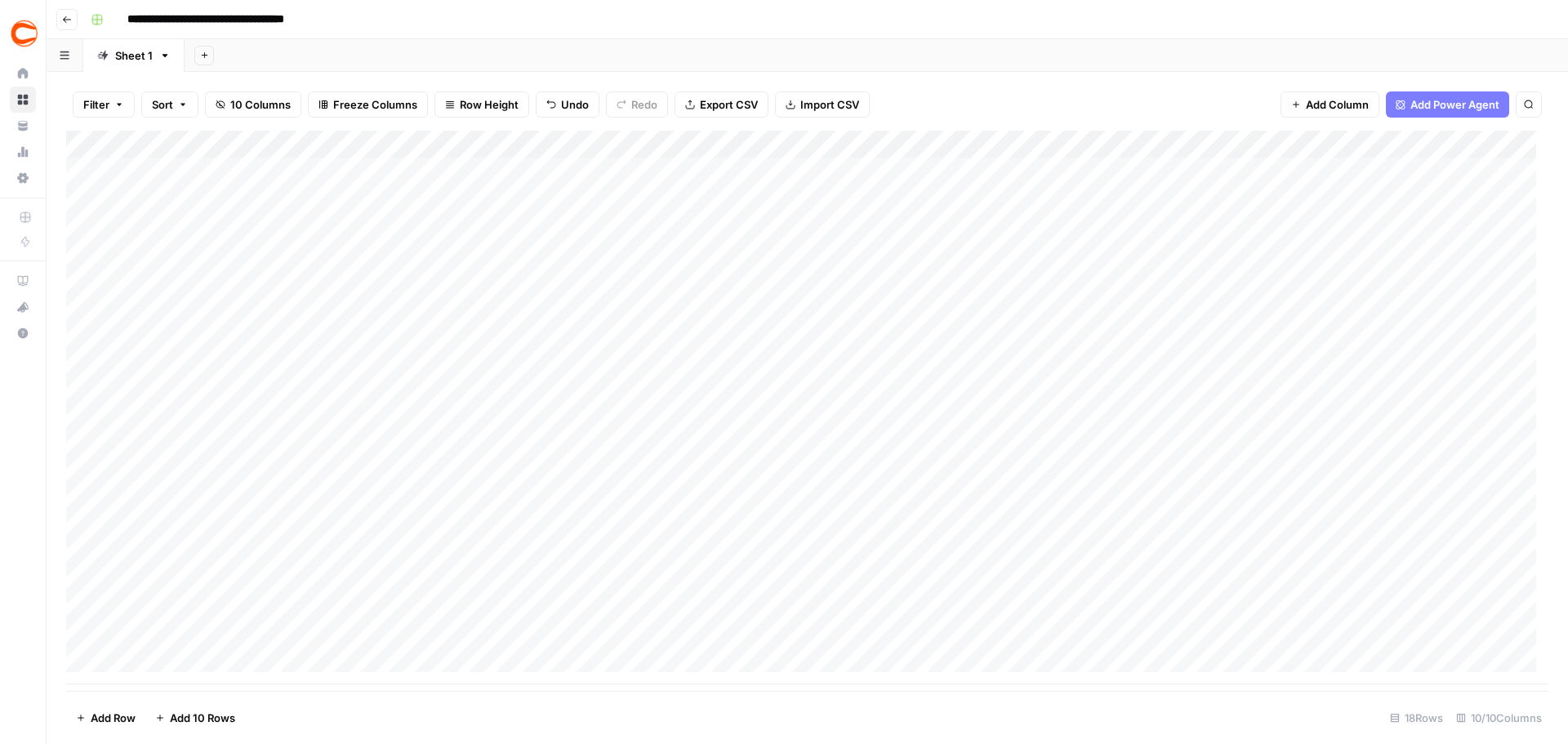
click at [63, 12] on button "Go back" at bounding box center [67, 20] width 22 height 22
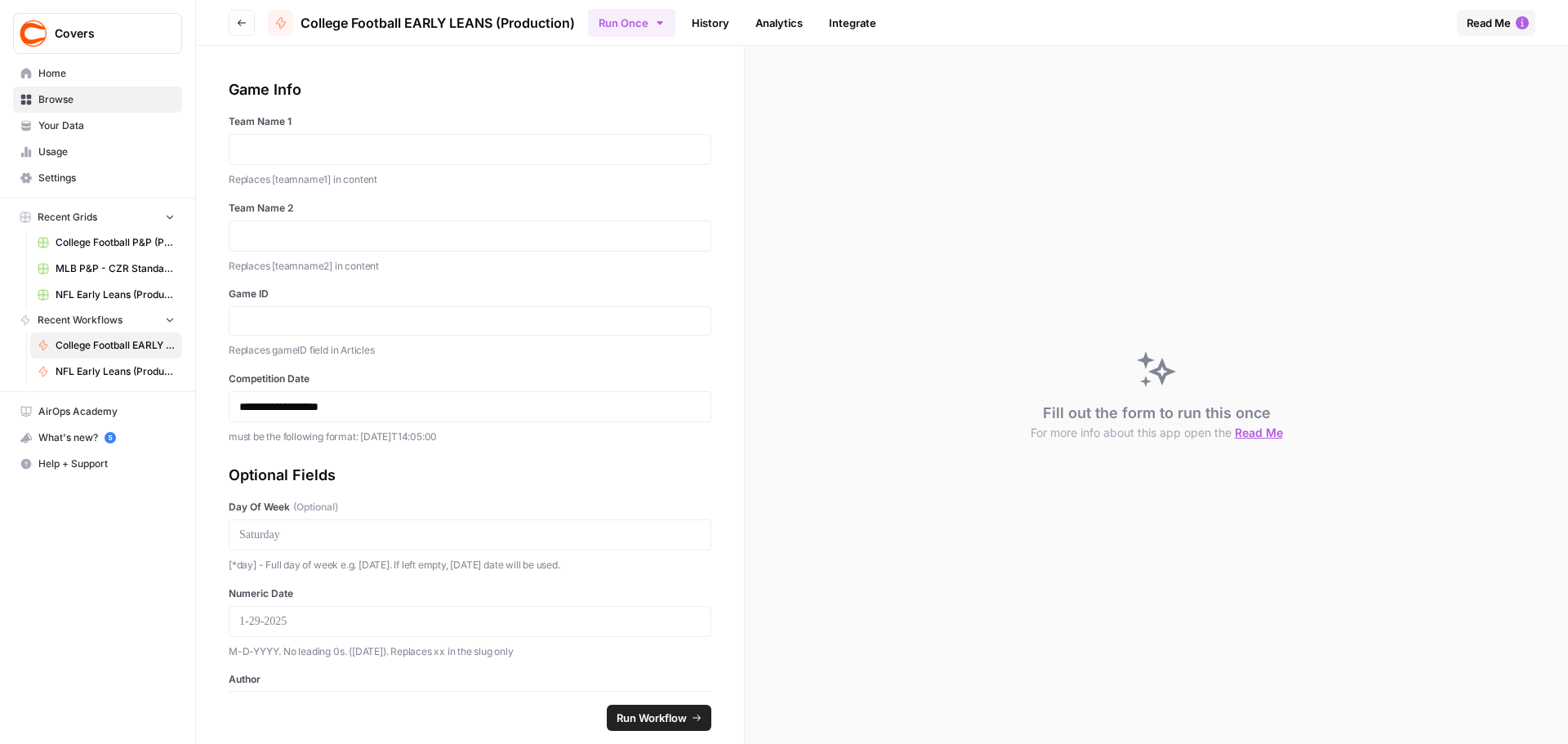
click at [245, 22] on icon "button" at bounding box center [241, 23] width 9 height 9
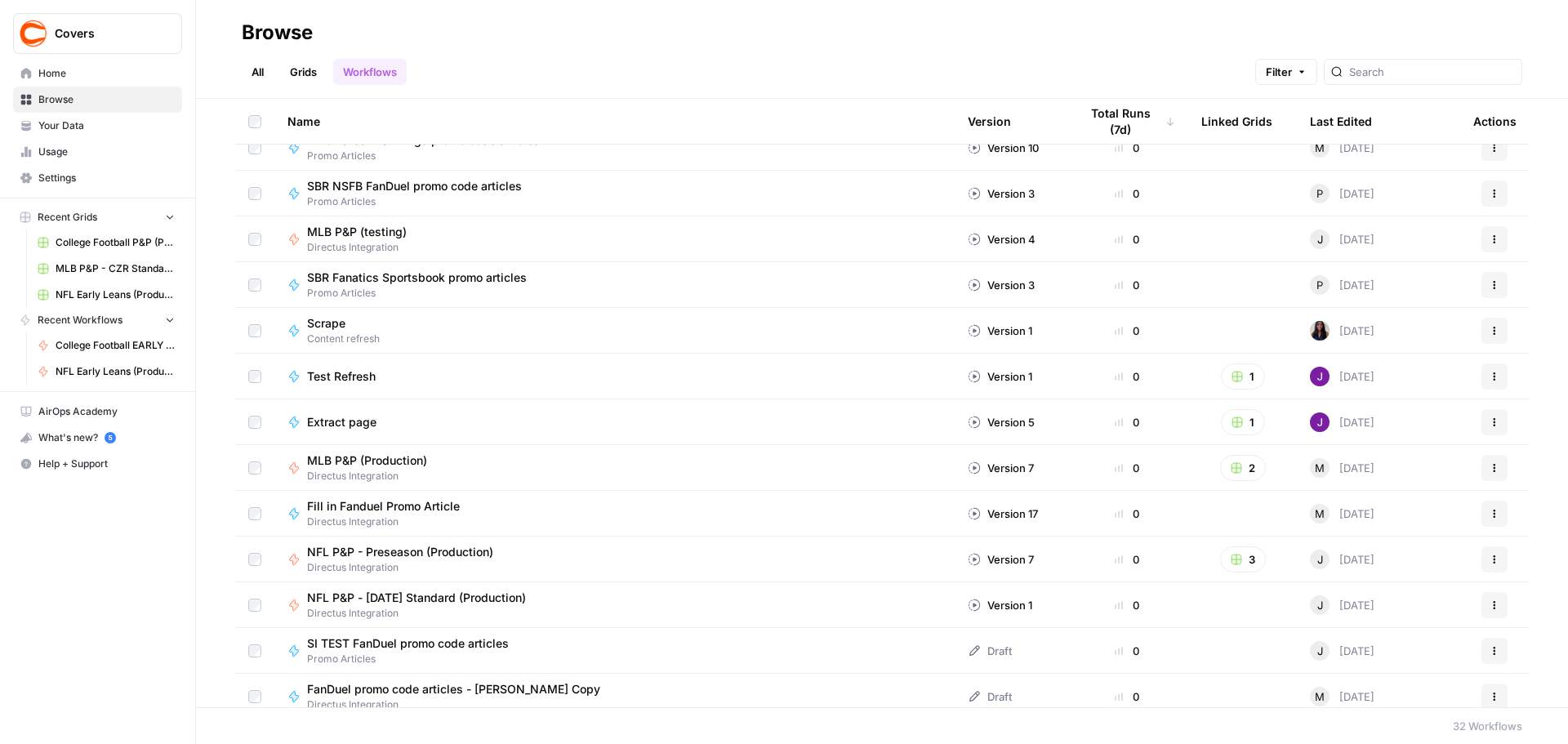
scroll to position [901, 0]
